Goal: Information Seeking & Learning: Learn about a topic

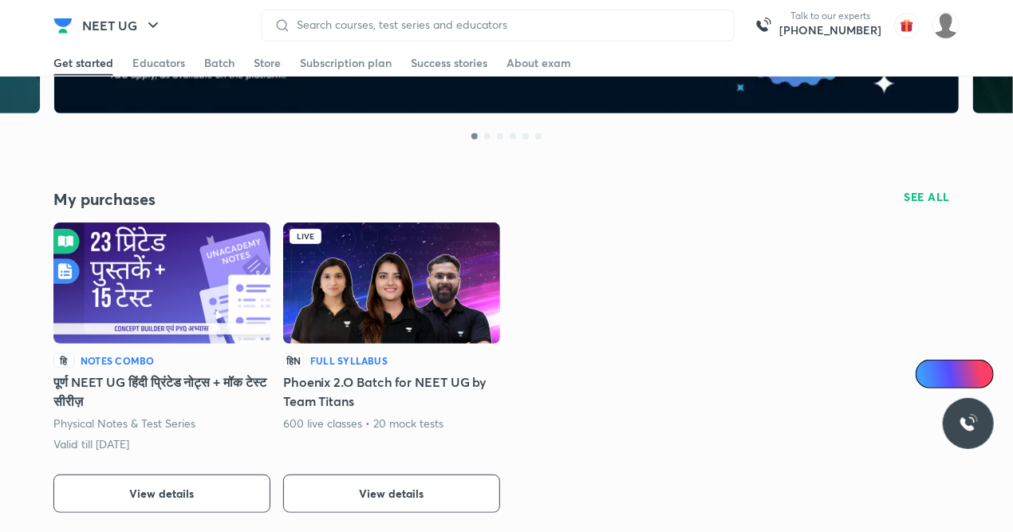
scroll to position [255, 0]
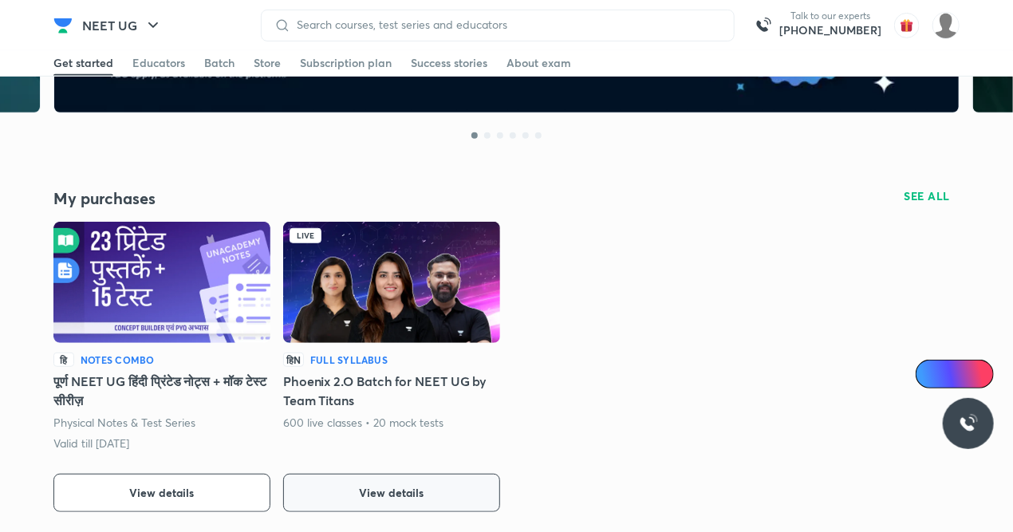
click at [387, 490] on span "View details" at bounding box center [392, 493] width 65 height 16
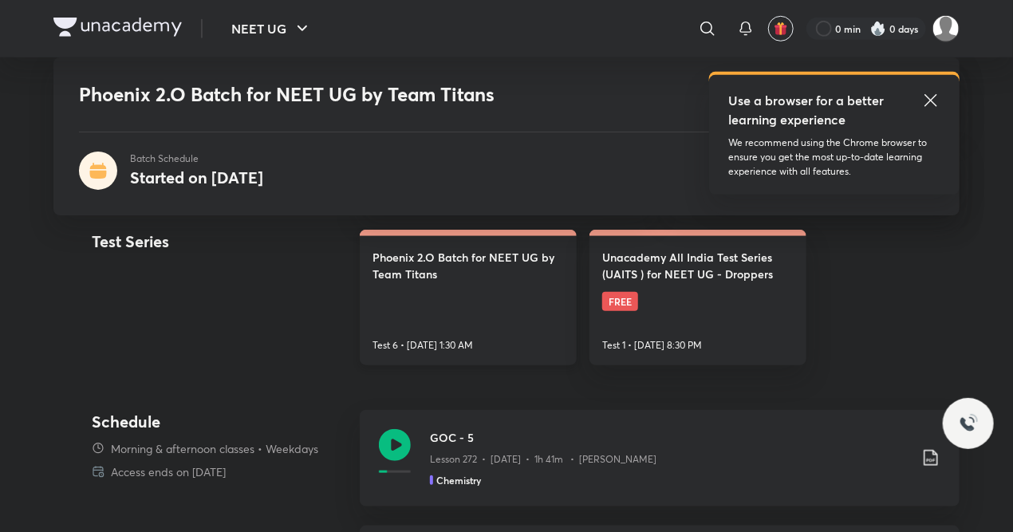
scroll to position [447, 0]
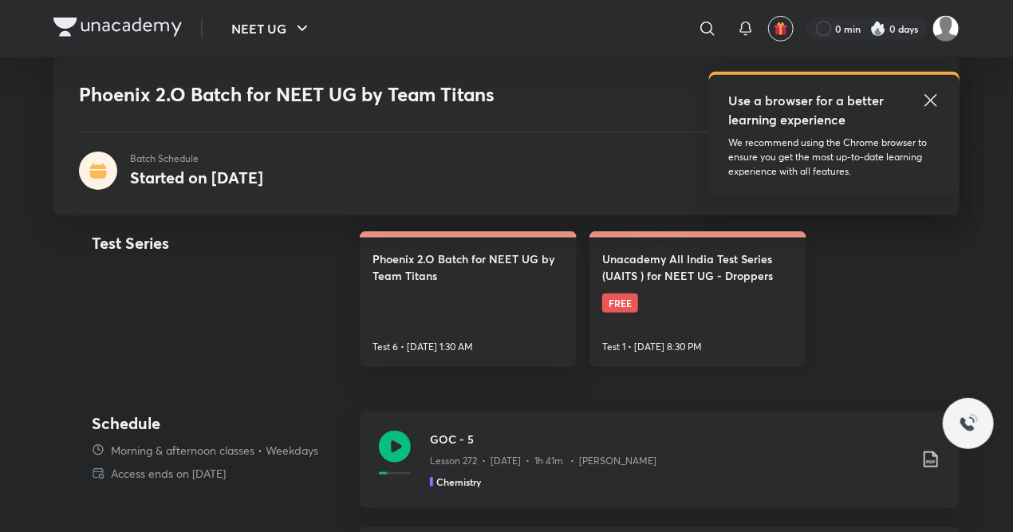
click at [633, 305] on span "FREE" at bounding box center [620, 303] width 36 height 19
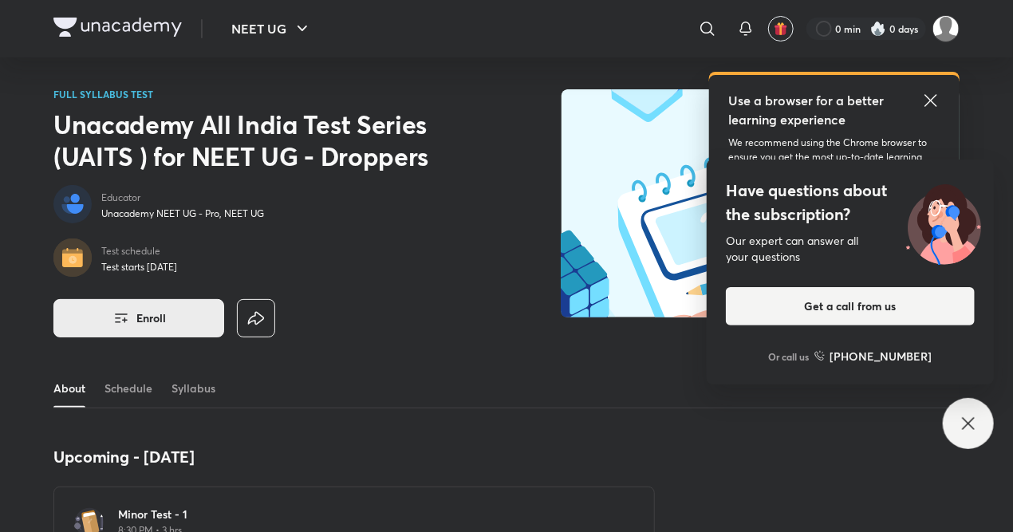
click at [121, 306] on button "Enroll" at bounding box center [138, 318] width 171 height 38
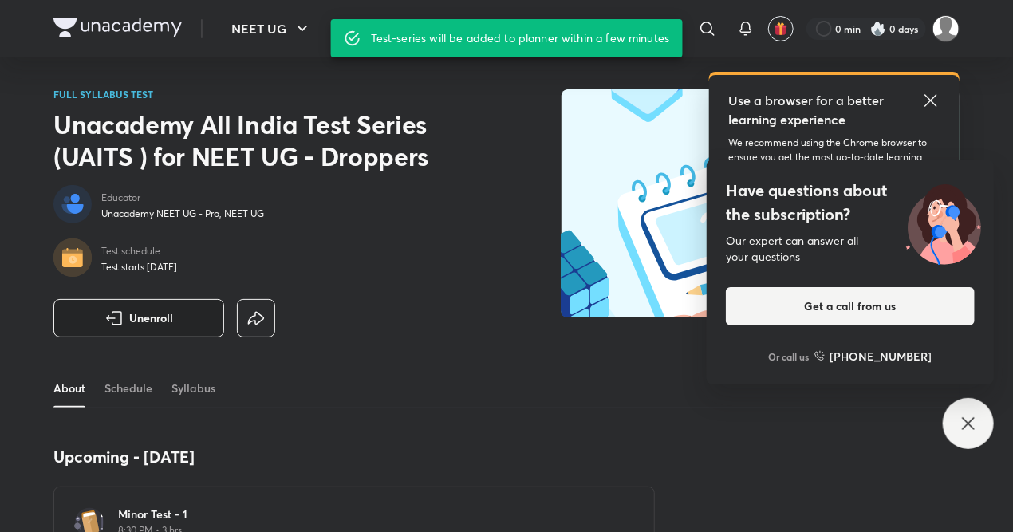
click at [89, 310] on button "Unenroll" at bounding box center [138, 318] width 171 height 38
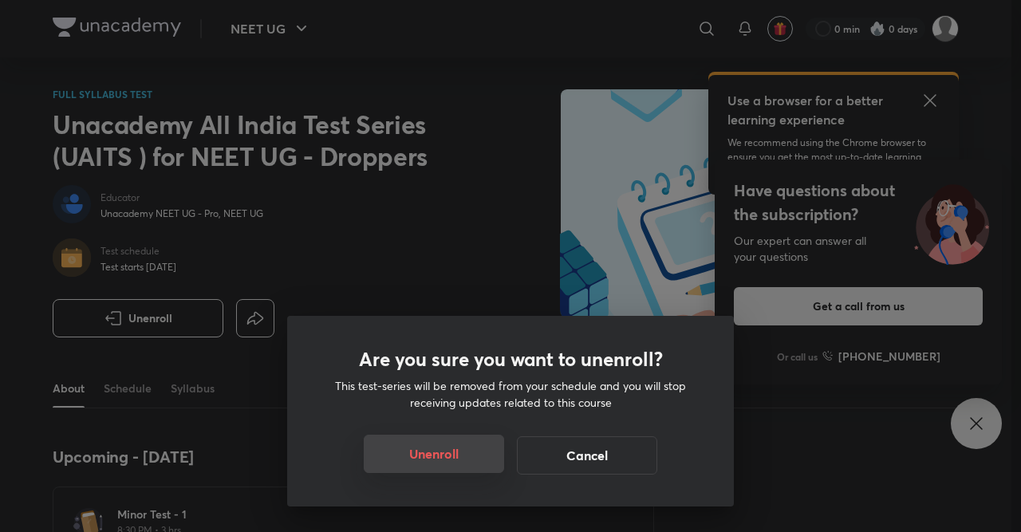
click at [437, 459] on button "Unenroll" at bounding box center [434, 454] width 140 height 38
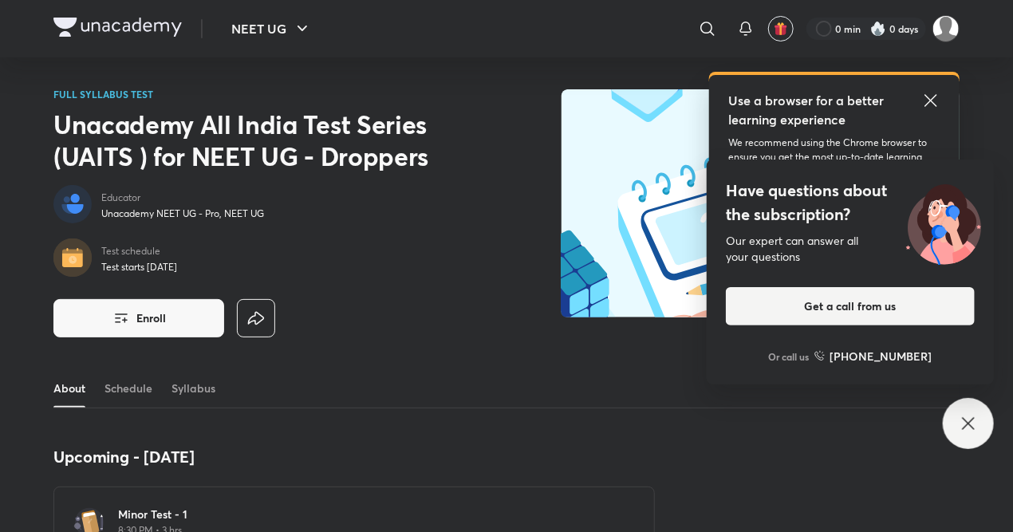
click at [935, 89] on div "Use a browser for a better learning experience We recommend using the Chrome br…" at bounding box center [834, 135] width 250 height 120
click at [940, 91] on icon at bounding box center [930, 100] width 19 height 19
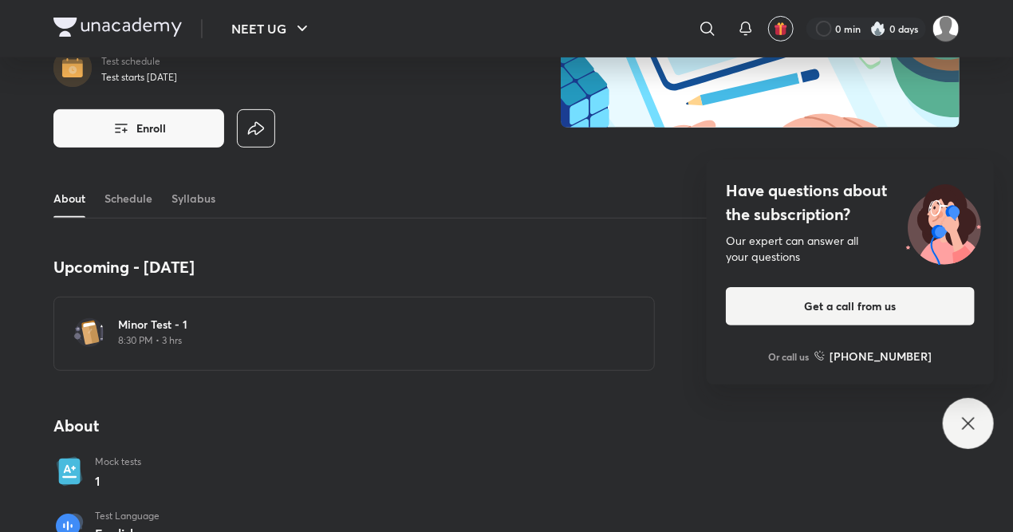
scroll to position [191, 0]
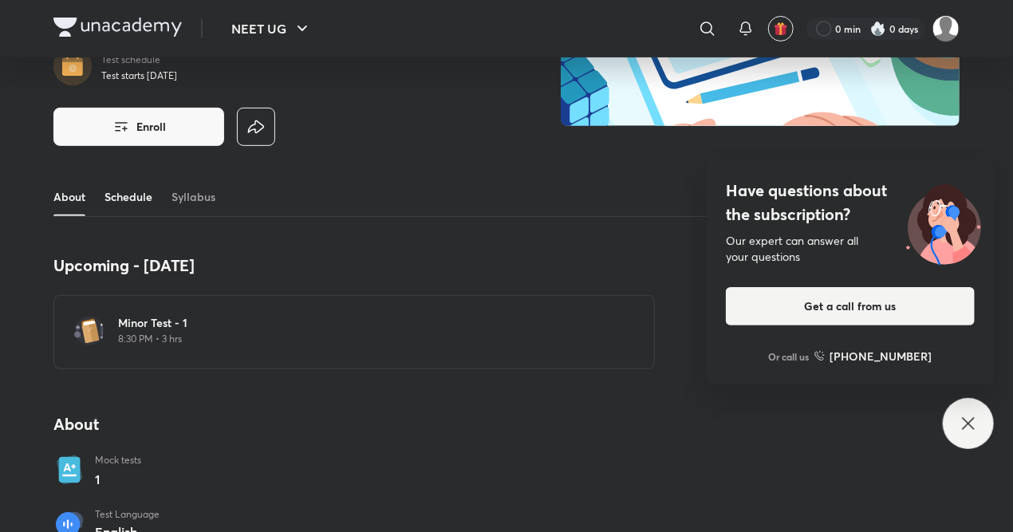
click at [123, 196] on link "Schedule" at bounding box center [129, 197] width 48 height 38
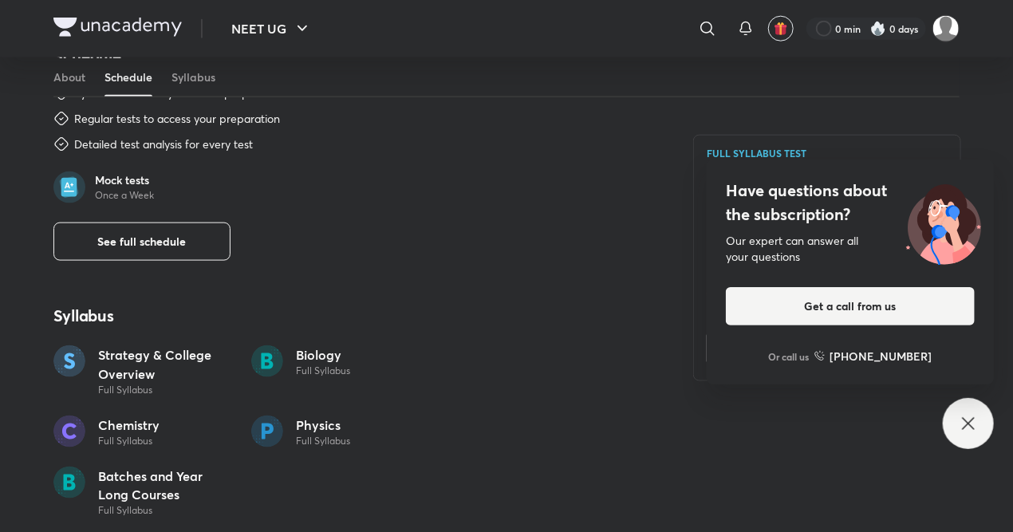
scroll to position [782, 0]
click at [174, 223] on button "See full schedule" at bounding box center [141, 242] width 177 height 38
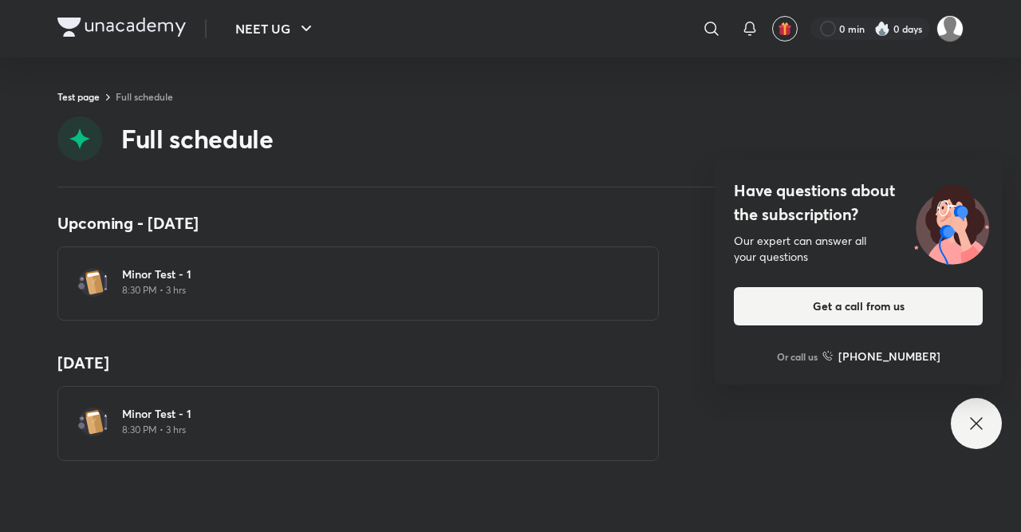
click at [986, 453] on div "Upcoming - 30 Aug Minor Test - 1 8:30 PM • 3 hrs 30 Aug Minor Test - 1 8:30 PM …" at bounding box center [510, 359] width 1021 height 345
click at [986, 437] on div "Have questions about the subscription? Our expert can answer all your questions…" at bounding box center [976, 423] width 51 height 51
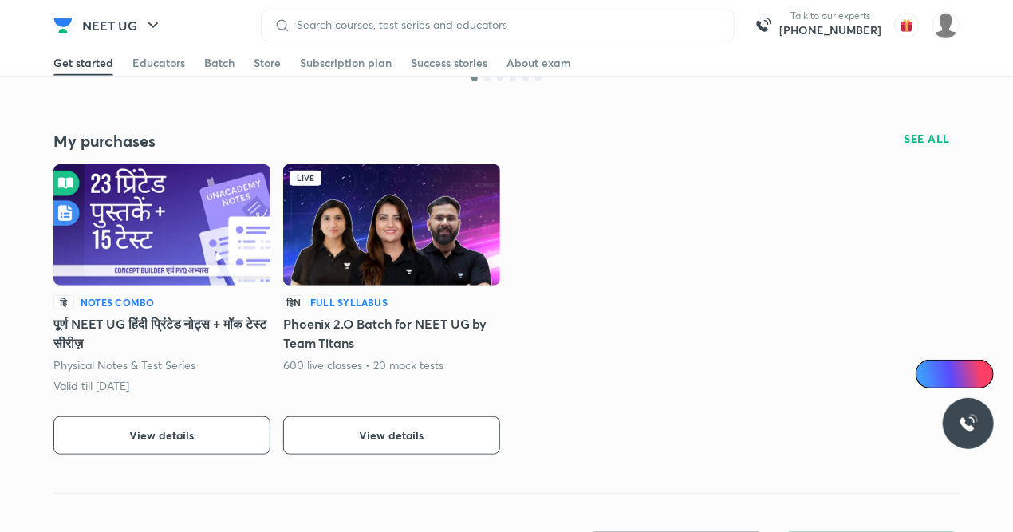
scroll to position [314, 0]
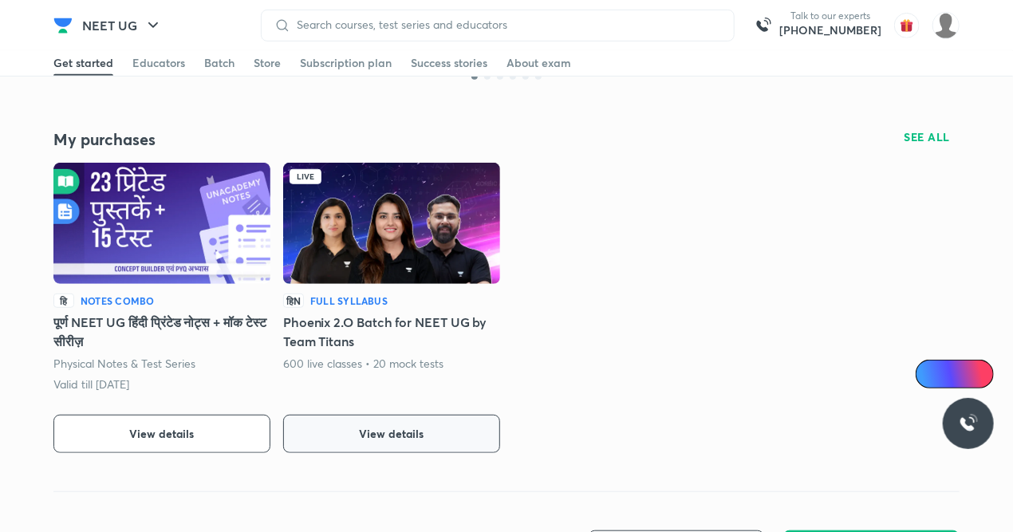
click at [408, 423] on button "View details" at bounding box center [391, 434] width 217 height 38
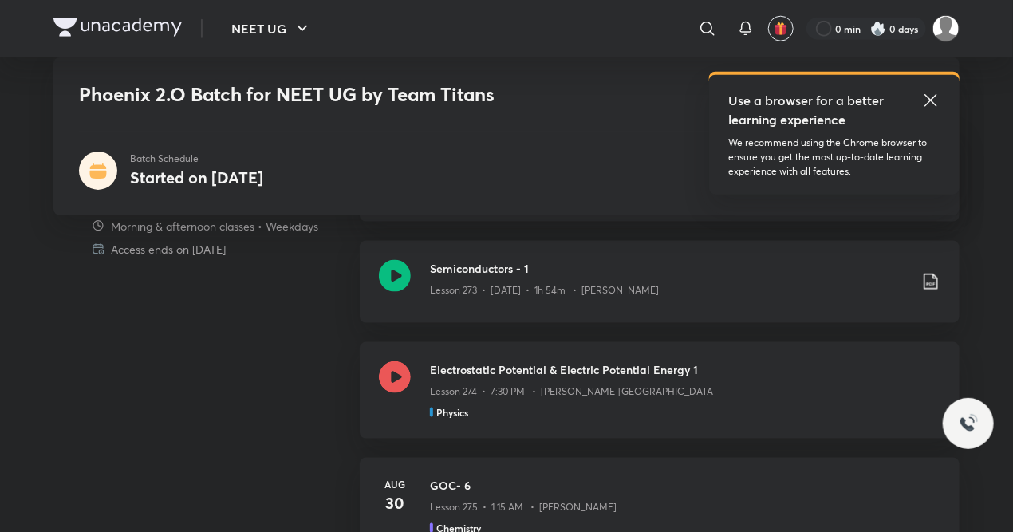
scroll to position [748, 0]
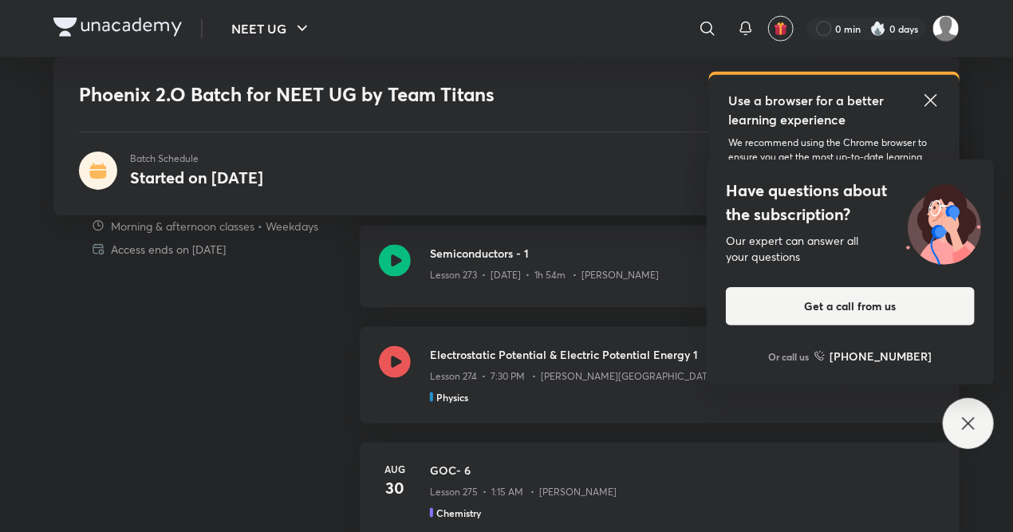
click at [932, 93] on icon at bounding box center [930, 100] width 19 height 19
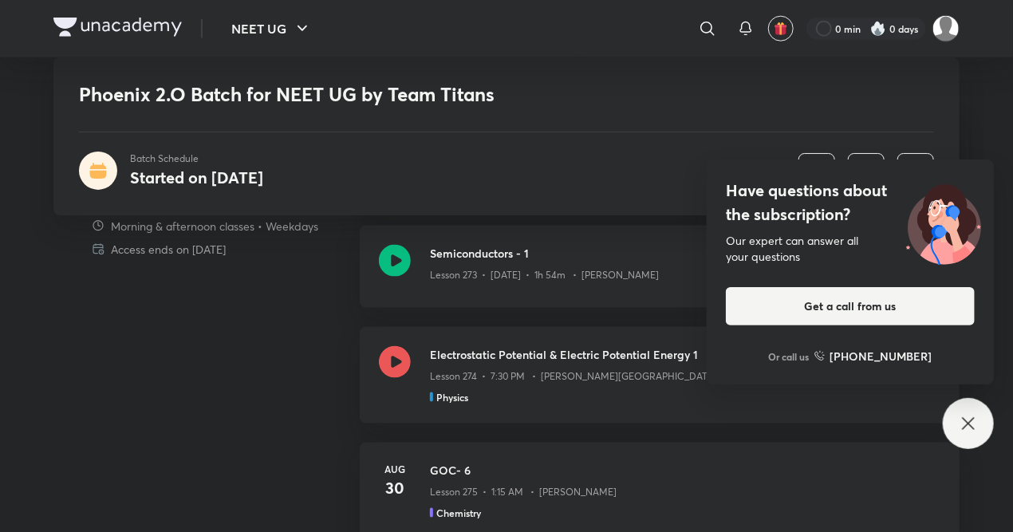
click at [976, 416] on icon at bounding box center [968, 423] width 19 height 19
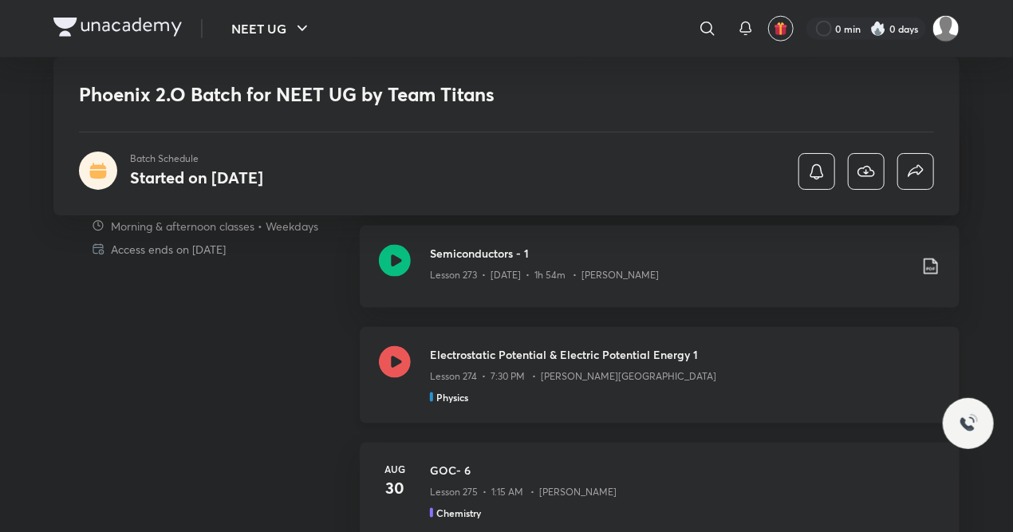
click at [471, 363] on div "Lesson 274 • 7:30 PM • Anupam Upadhayay" at bounding box center [685, 373] width 511 height 21
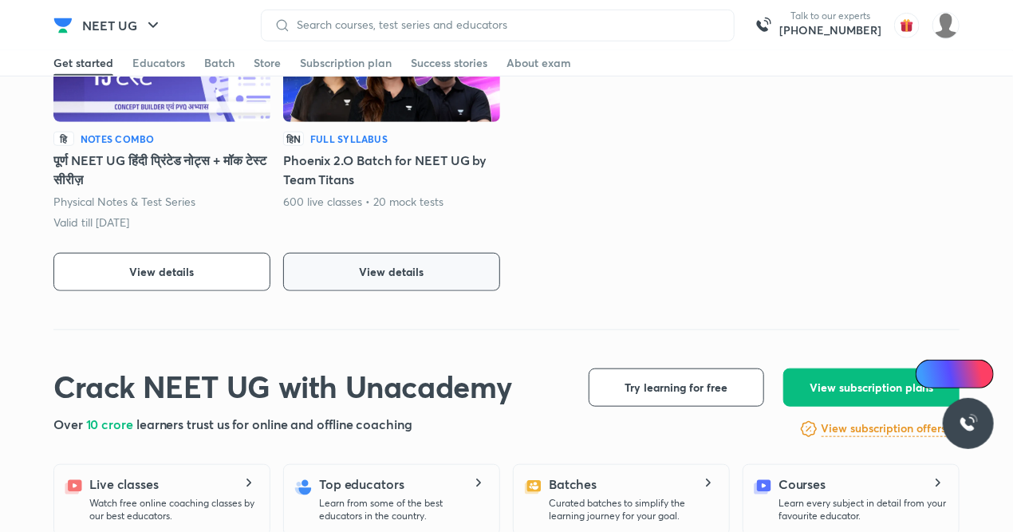
click at [368, 276] on span "View details" at bounding box center [392, 272] width 65 height 16
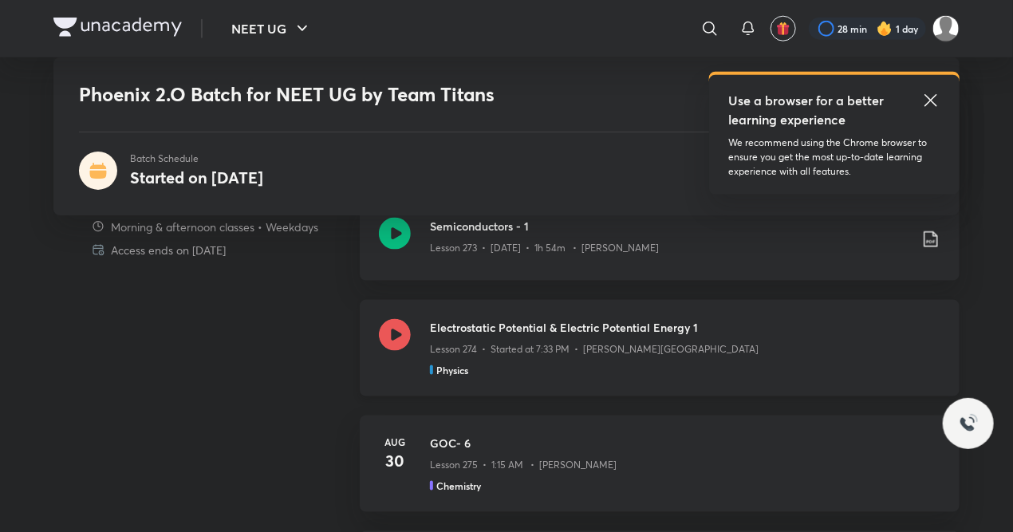
scroll to position [774, 0]
click at [530, 354] on p "Lesson 274 • Started at 7:33 PM • Anupam Upadhayay" at bounding box center [594, 351] width 329 height 14
